Goal: Task Accomplishment & Management: Manage account settings

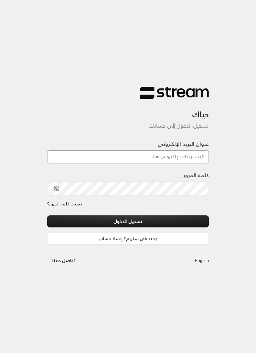
type input "[EMAIL_ADDRESS][DOMAIN_NAME]"
click at [128, 222] on button "تسجيل الدخول" at bounding box center [128, 222] width 162 height 12
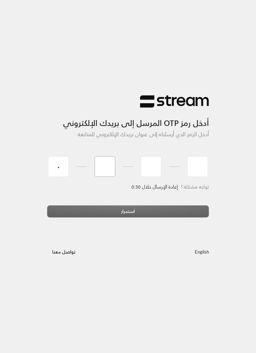
type input "0"
type input "5"
type input "4"
type input "1"
click at [151, 206] on div "استمرار" at bounding box center [128, 214] width 162 height 17
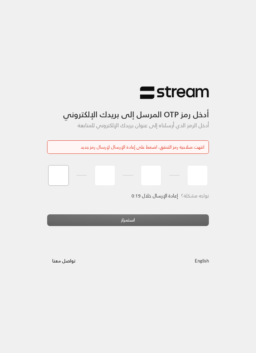
click at [56, 173] on input "tel" at bounding box center [58, 175] width 21 height 21
type input "0"
type input "5"
type input "4"
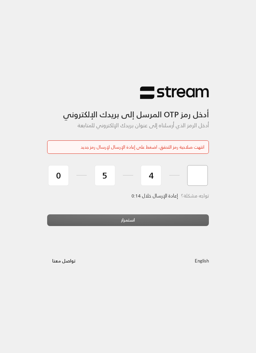
type input "1"
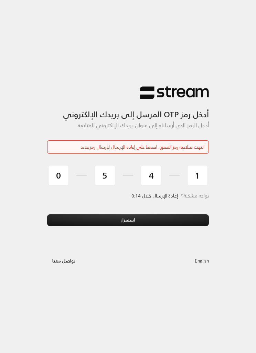
click at [151, 218] on button "استمرار" at bounding box center [128, 221] width 162 height 12
